Goal: Browse casually

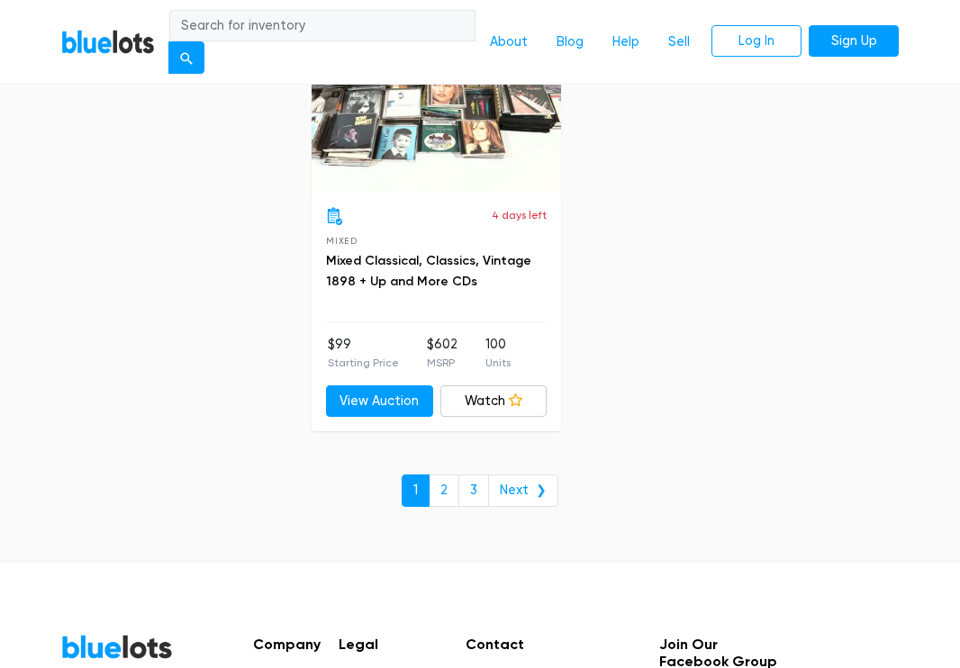
scroll to position [11892, 0]
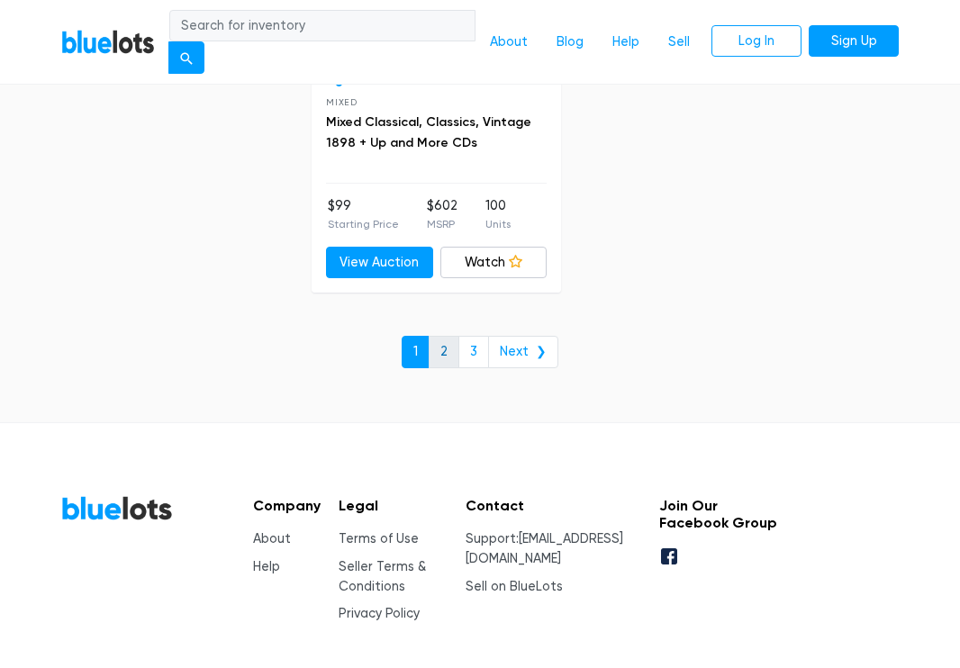
click at [447, 359] on link "2" at bounding box center [444, 352] width 31 height 32
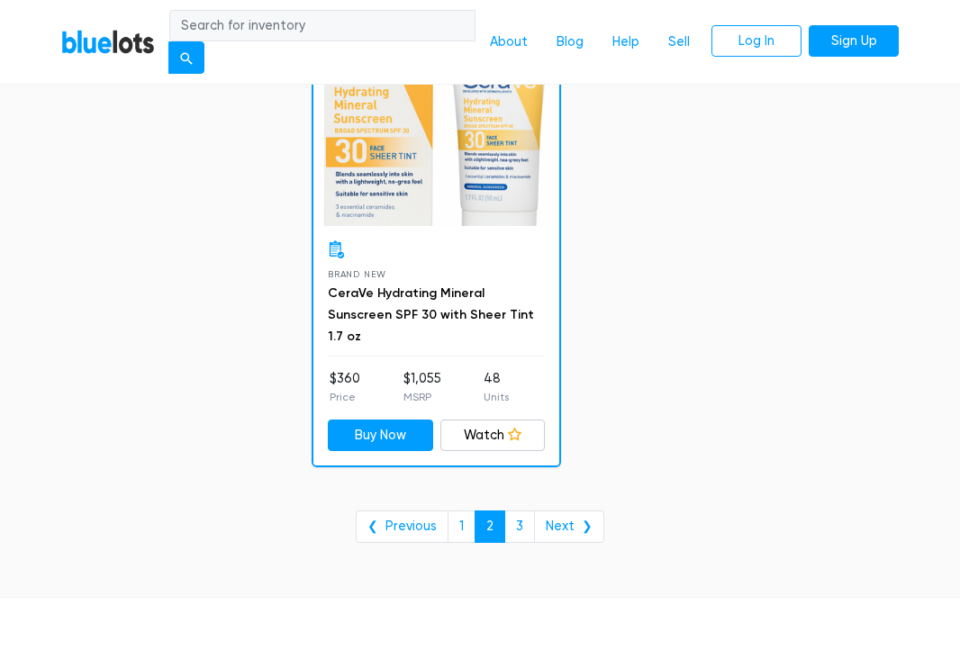
scroll to position [11516, 0]
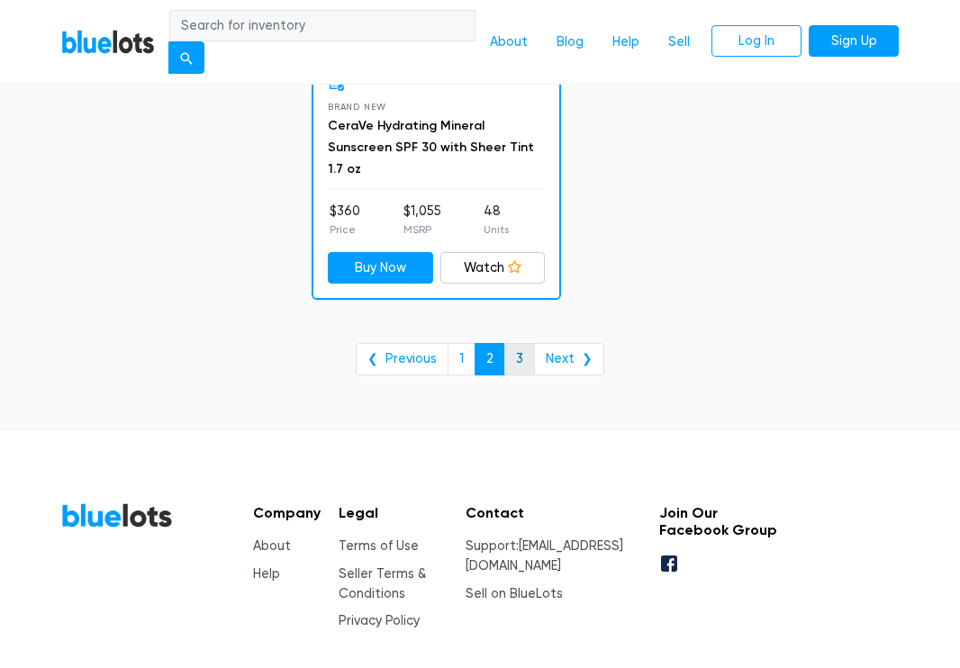
click at [517, 358] on link "3" at bounding box center [519, 359] width 31 height 32
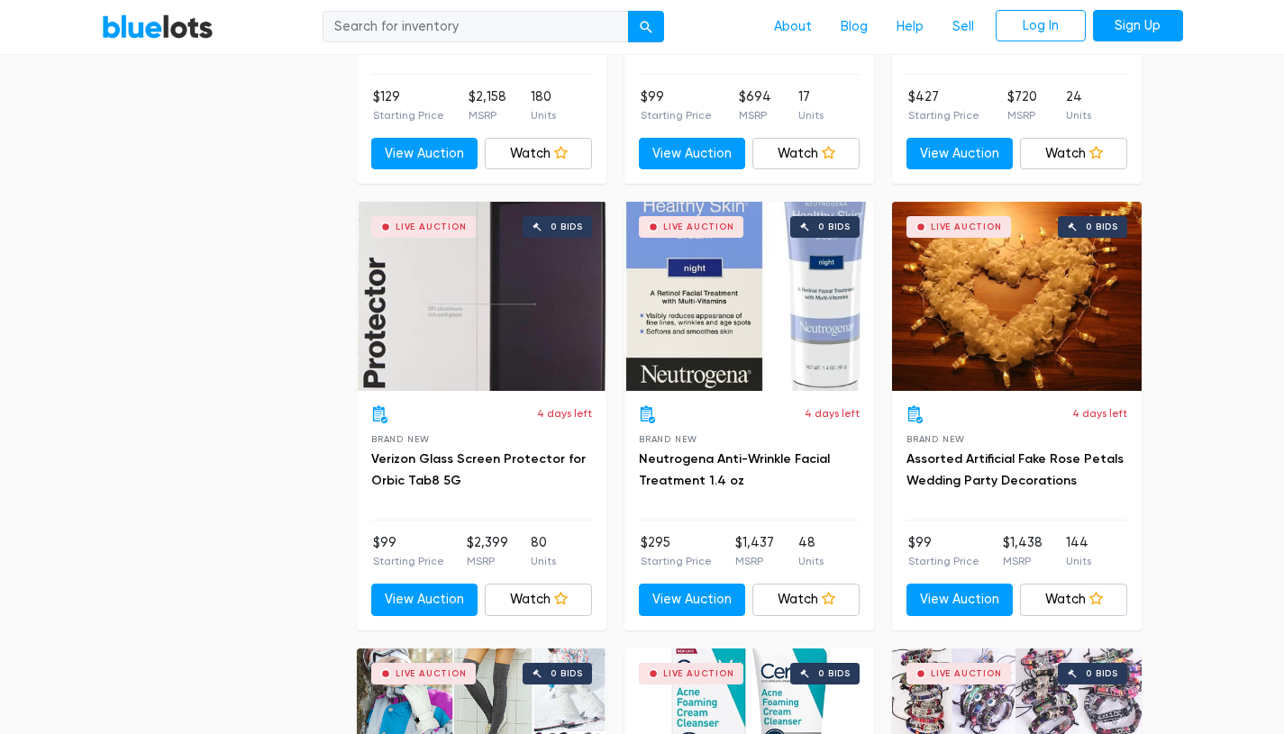
scroll to position [4166, 0]
